Goal: Information Seeking & Learning: Learn about a topic

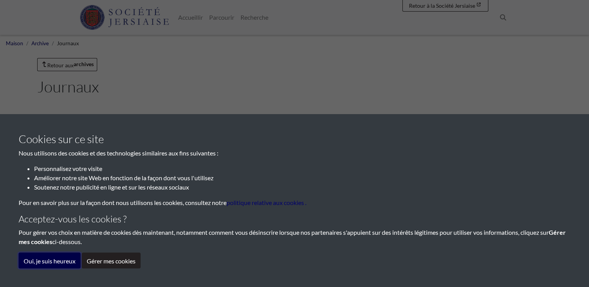
click at [63, 260] on font "Oui, je suis heureux" at bounding box center [50, 260] width 52 height 7
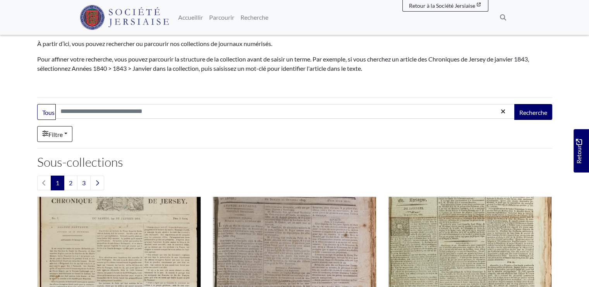
scroll to position [155, 0]
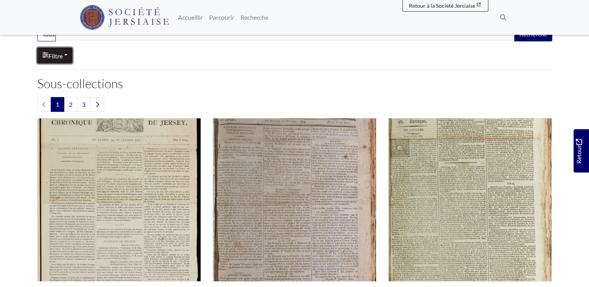
click at [71, 57] on link "Filtre" at bounding box center [54, 56] width 35 height 16
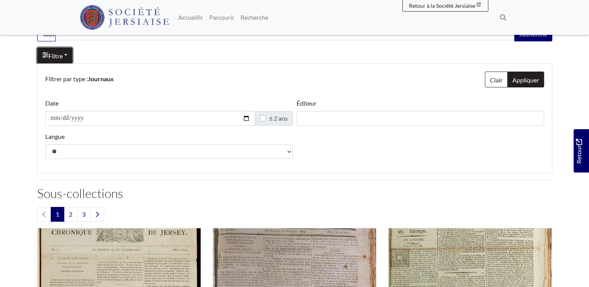
click at [71, 57] on link "Filtre" at bounding box center [54, 56] width 35 height 16
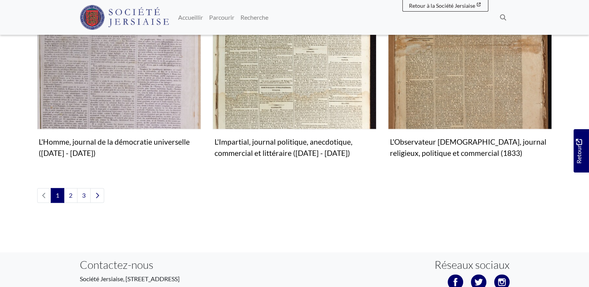
scroll to position [1036, 0]
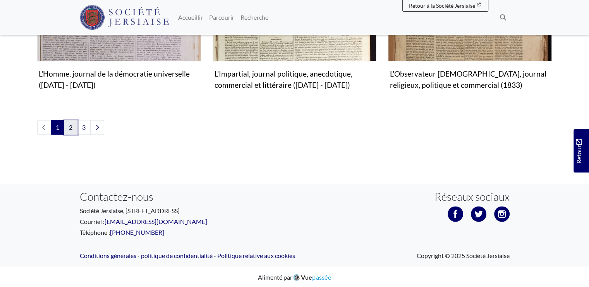
click at [70, 124] on font "2" at bounding box center [70, 126] width 3 height 7
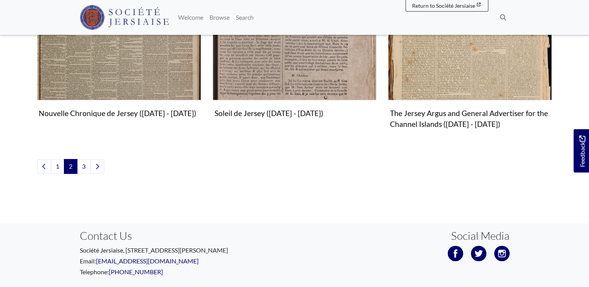
scroll to position [1021, 0]
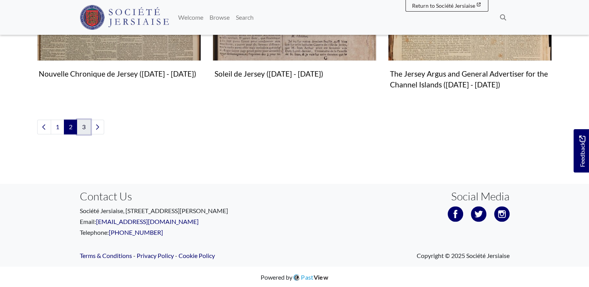
click at [85, 127] on link "3" at bounding box center [84, 127] width 14 height 15
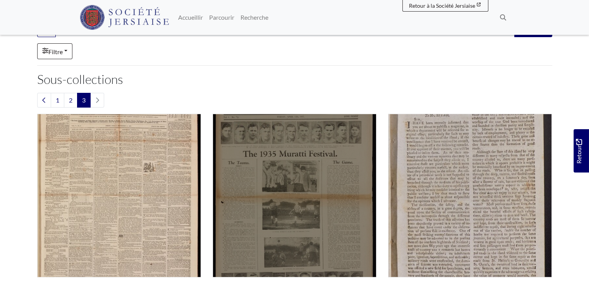
scroll to position [155, 0]
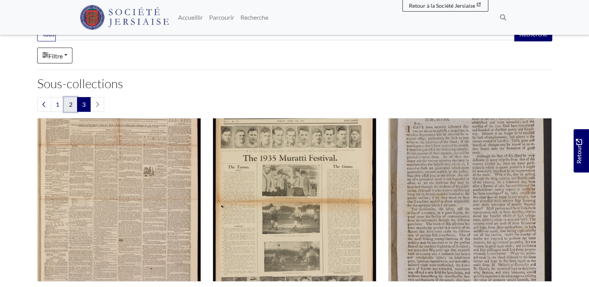
click at [67, 101] on link "2" at bounding box center [71, 104] width 14 height 15
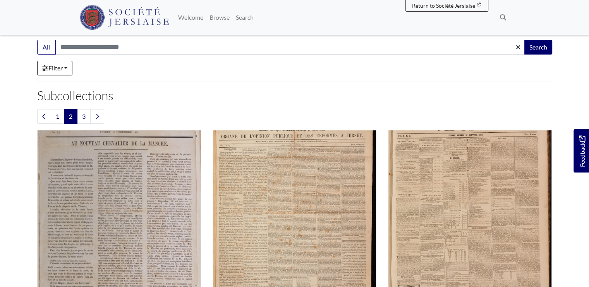
scroll to position [116, 0]
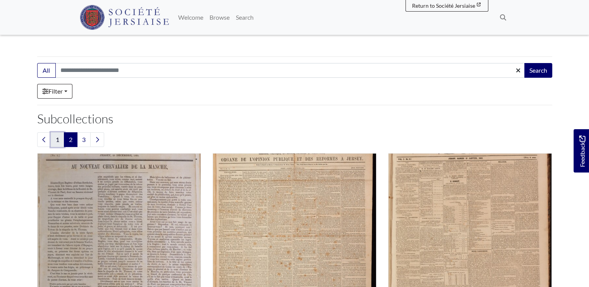
click at [53, 138] on link "1" at bounding box center [58, 139] width 14 height 15
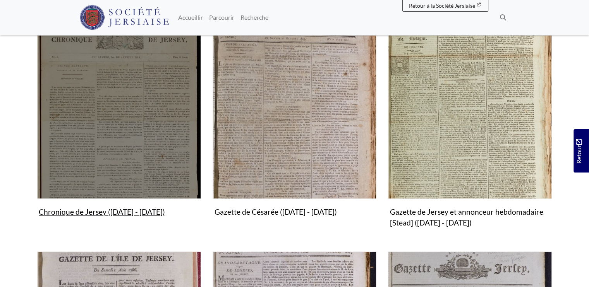
scroll to position [232, 0]
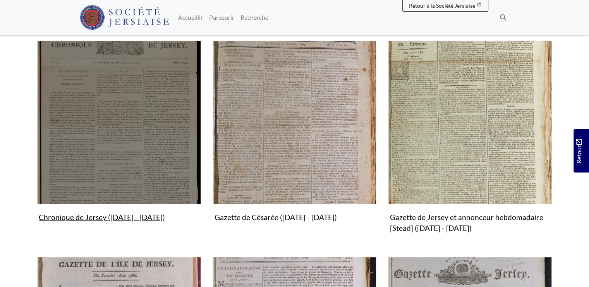
click at [106, 105] on img "Sous-collection" at bounding box center [119, 123] width 164 height 164
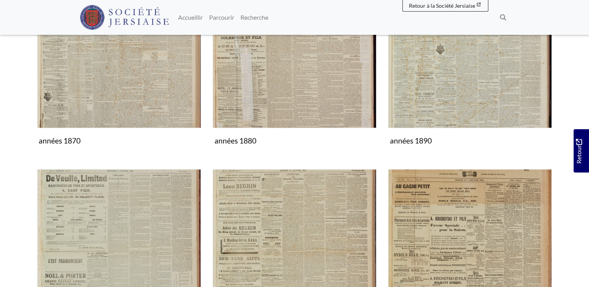
scroll to position [762, 0]
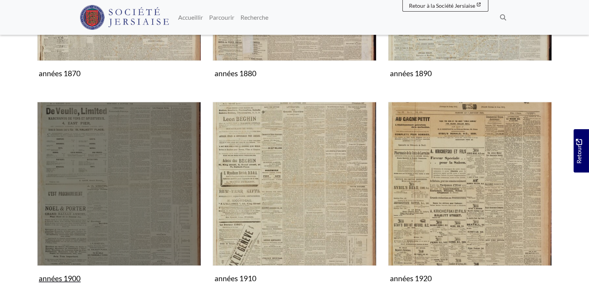
click at [71, 147] on img "Sous-collection" at bounding box center [119, 184] width 164 height 164
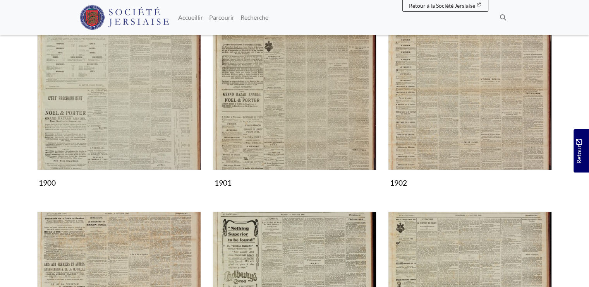
scroll to position [39, 0]
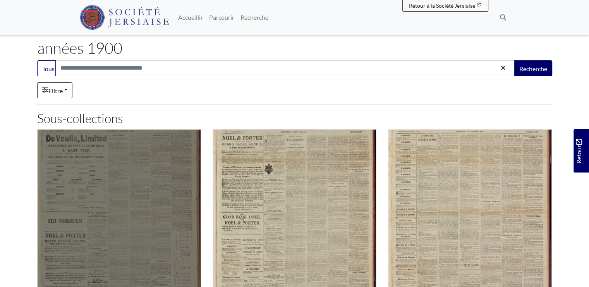
click at [101, 178] on img "Sous-collection" at bounding box center [119, 211] width 164 height 164
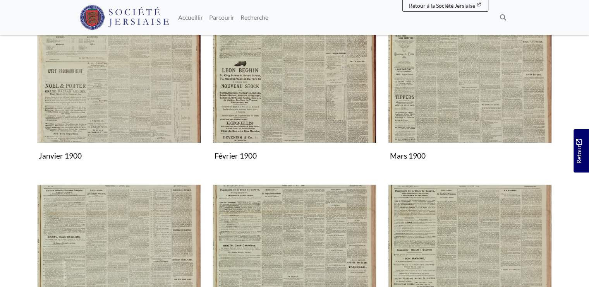
scroll to position [194, 0]
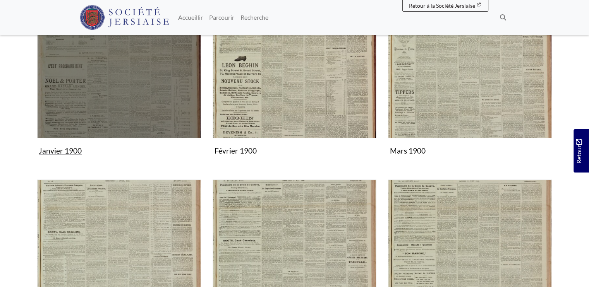
click at [125, 88] on img "Sous-collection" at bounding box center [119, 56] width 164 height 164
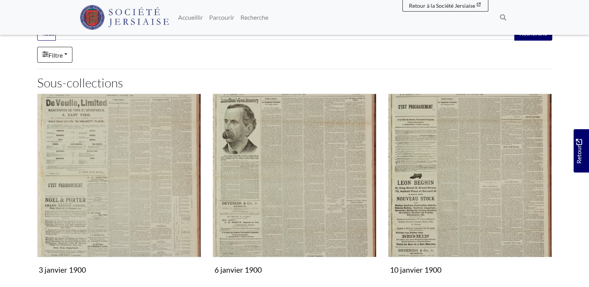
scroll to position [116, 0]
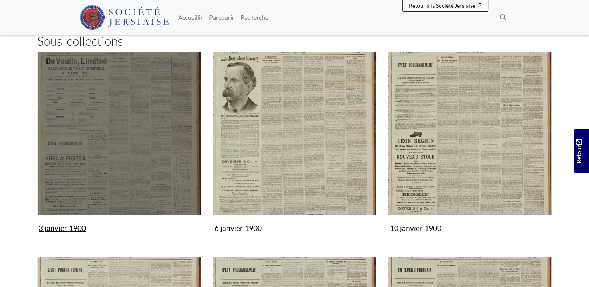
click at [79, 164] on img "Sous-collection" at bounding box center [119, 134] width 164 height 164
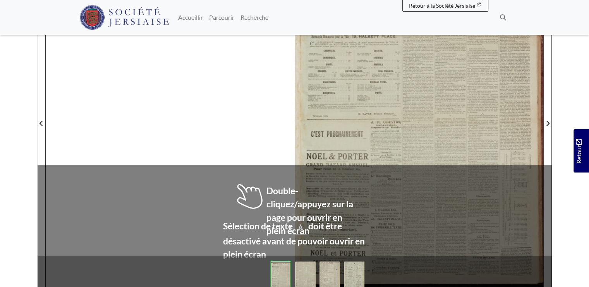
scroll to position [194, 0]
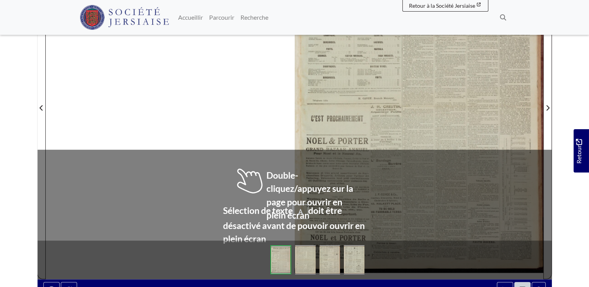
click at [438, 74] on div at bounding box center [419, 103] width 248 height 351
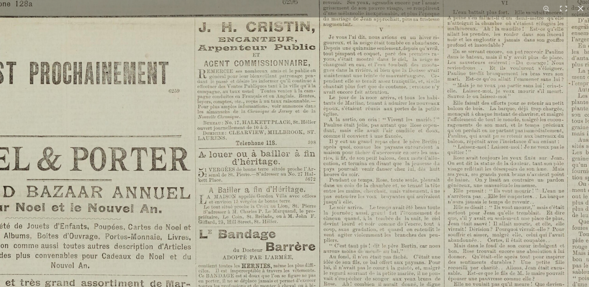
click at [428, 94] on img at bounding box center [384, 15] width 958 height 1355
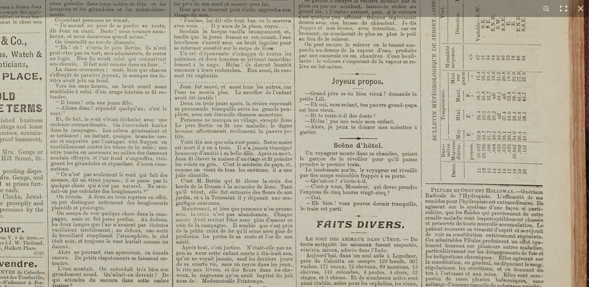
click at [565, 4] on button at bounding box center [563, 8] width 17 height 17
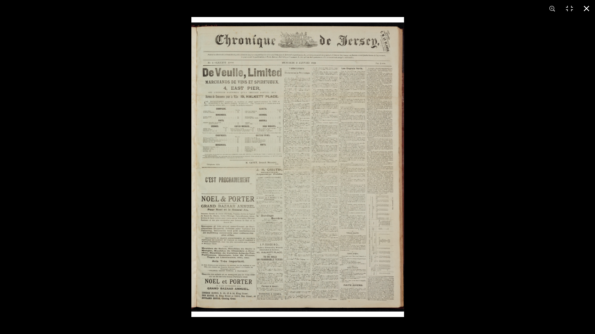
click at [588, 7] on button at bounding box center [585, 8] width 17 height 17
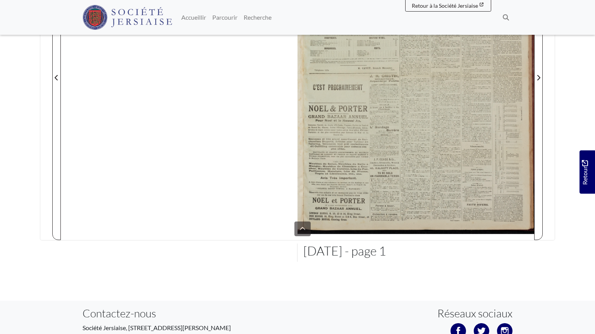
click at [538, 76] on html "Menu" at bounding box center [297, 105] width 595 height 599
click at [537, 77] on html "Menu" at bounding box center [297, 105] width 595 height 599
click at [57, 77] on html "Menu" at bounding box center [297, 105] width 595 height 599
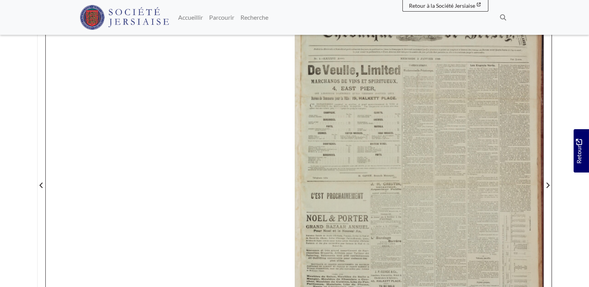
scroll to position [155, 0]
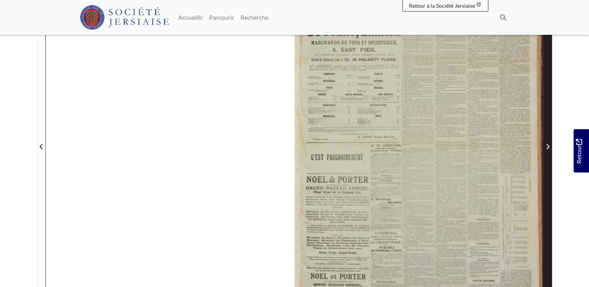
click at [548, 144] on icon "Page suivante" at bounding box center [547, 147] width 4 height 6
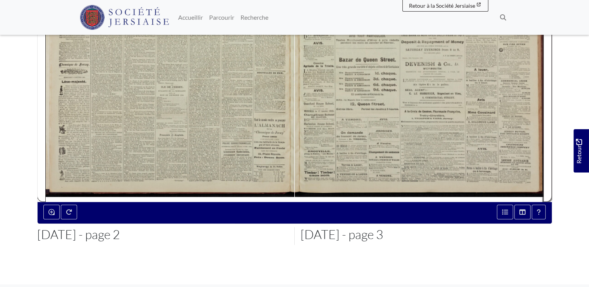
scroll to position [194, 0]
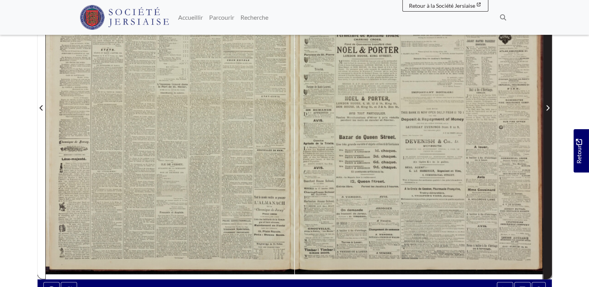
click at [548, 107] on icon "Page suivante" at bounding box center [547, 107] width 3 height 5
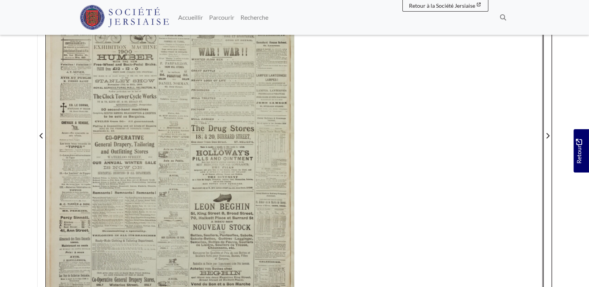
scroll to position [194, 0]
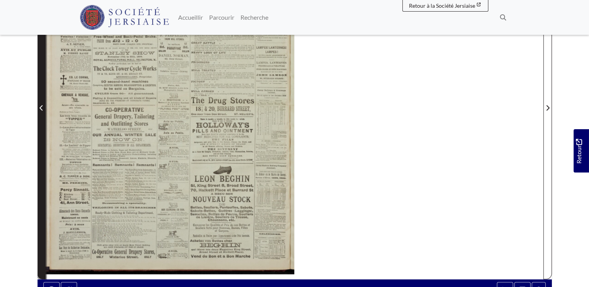
click at [42, 111] on span "Page précédente" at bounding box center [42, 107] width 8 height 9
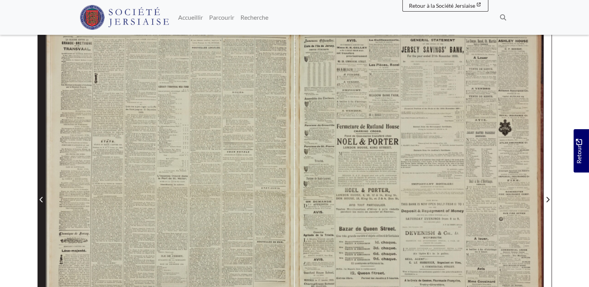
scroll to position [77, 0]
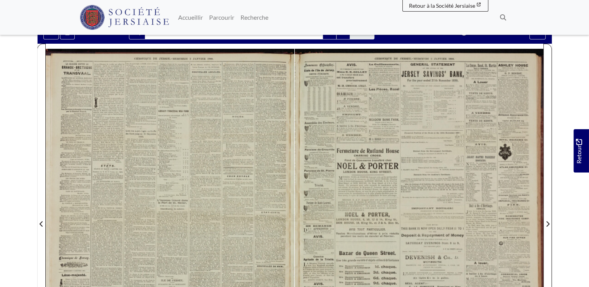
click at [200, 134] on div at bounding box center [170, 219] width 248 height 351
click at [322, 135] on div at bounding box center [419, 219] width 248 height 351
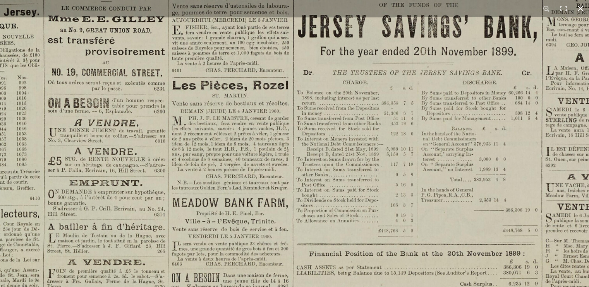
click at [582, 7] on button at bounding box center [580, 8] width 17 height 17
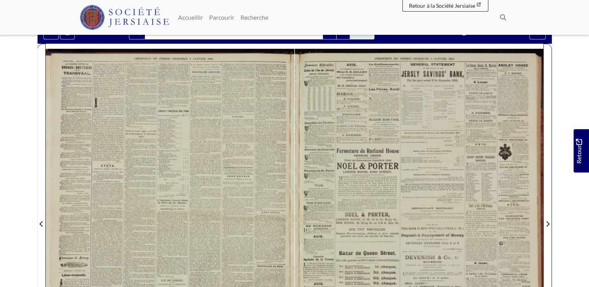
click at [481, 188] on div at bounding box center [419, 219] width 248 height 351
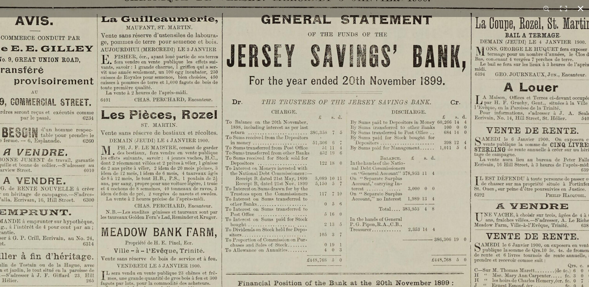
click at [581, 10] on button at bounding box center [580, 8] width 17 height 17
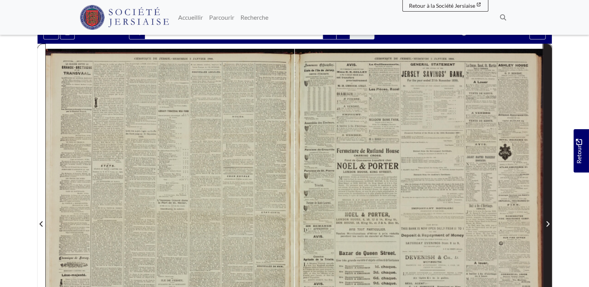
click at [545, 223] on span "Page suivante" at bounding box center [547, 223] width 8 height 9
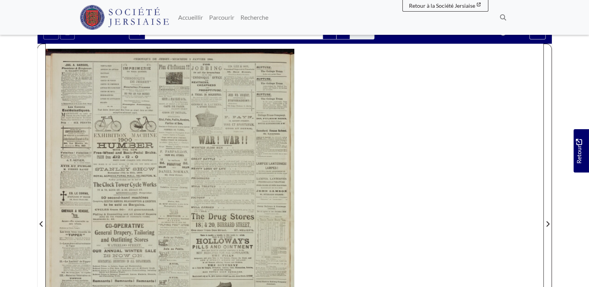
click at [192, 172] on div at bounding box center [170, 219] width 248 height 351
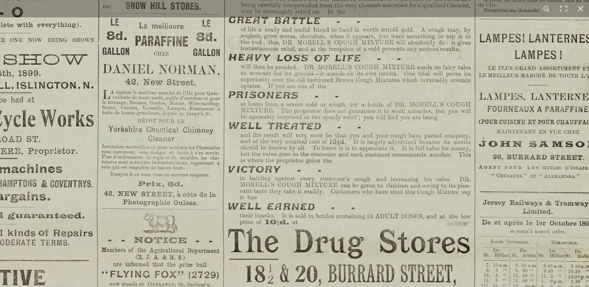
click at [405, 111] on img at bounding box center [147, 254] width 958 height 1355
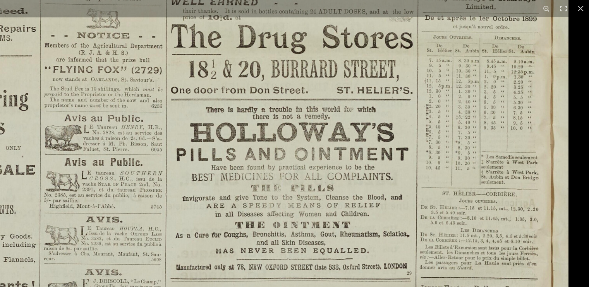
click at [267, 129] on img at bounding box center [90, 49] width 958 height 1355
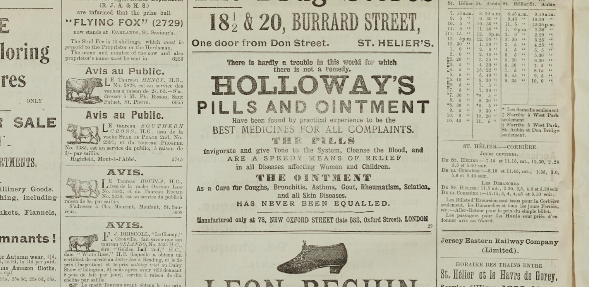
click at [346, 55] on img at bounding box center [111, 2] width 958 height 1355
